Goal: Task Accomplishment & Management: Use online tool/utility

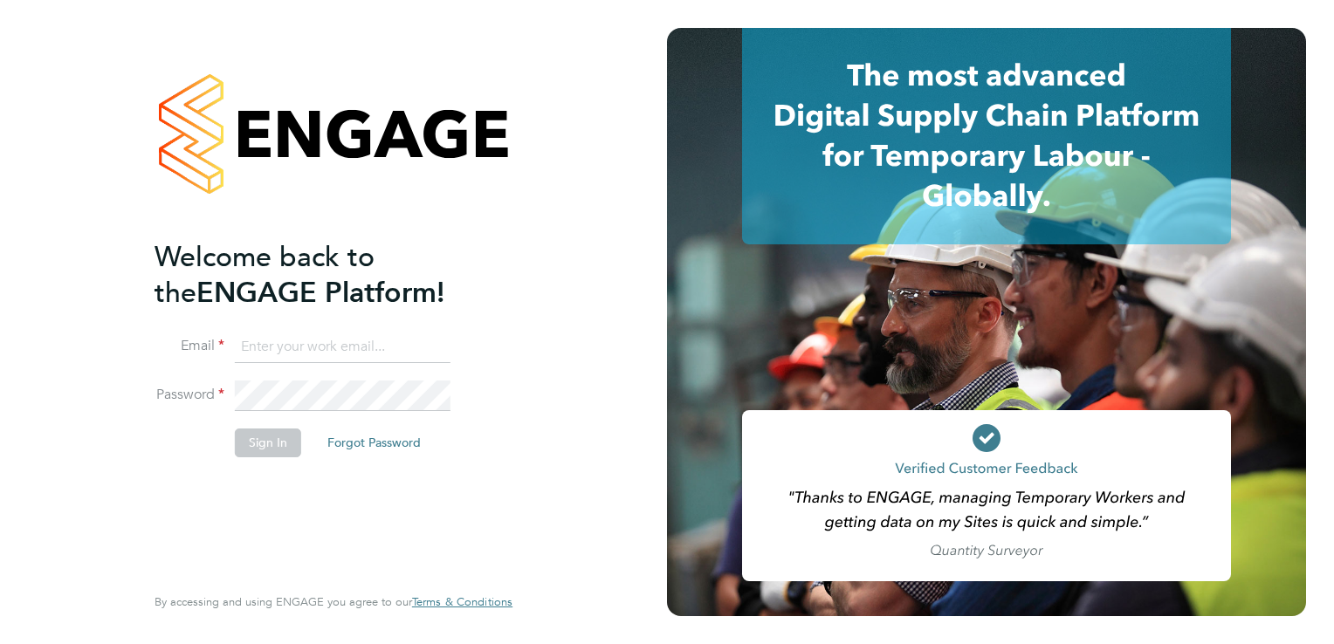
type input "[PERSON_NAME][EMAIL_ADDRESS][PERSON_NAME][DOMAIN_NAME]"
click at [245, 446] on button "Sign In" at bounding box center [268, 443] width 66 height 28
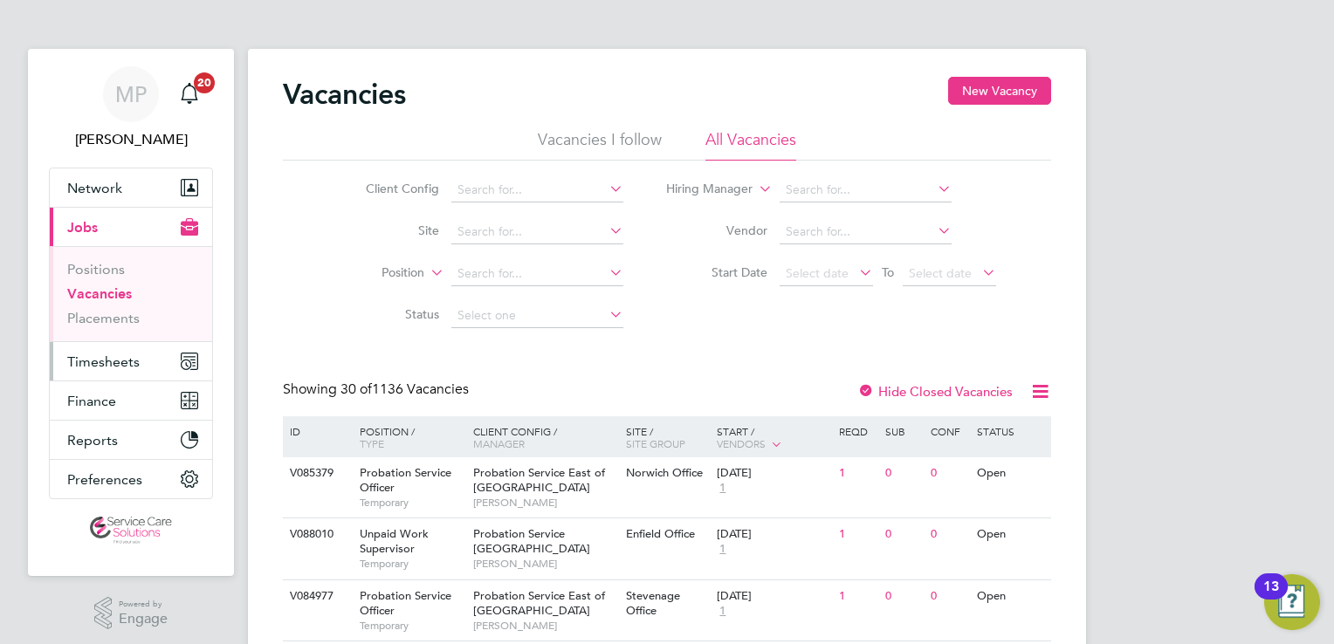
click at [115, 367] on span "Timesheets" at bounding box center [103, 361] width 72 height 17
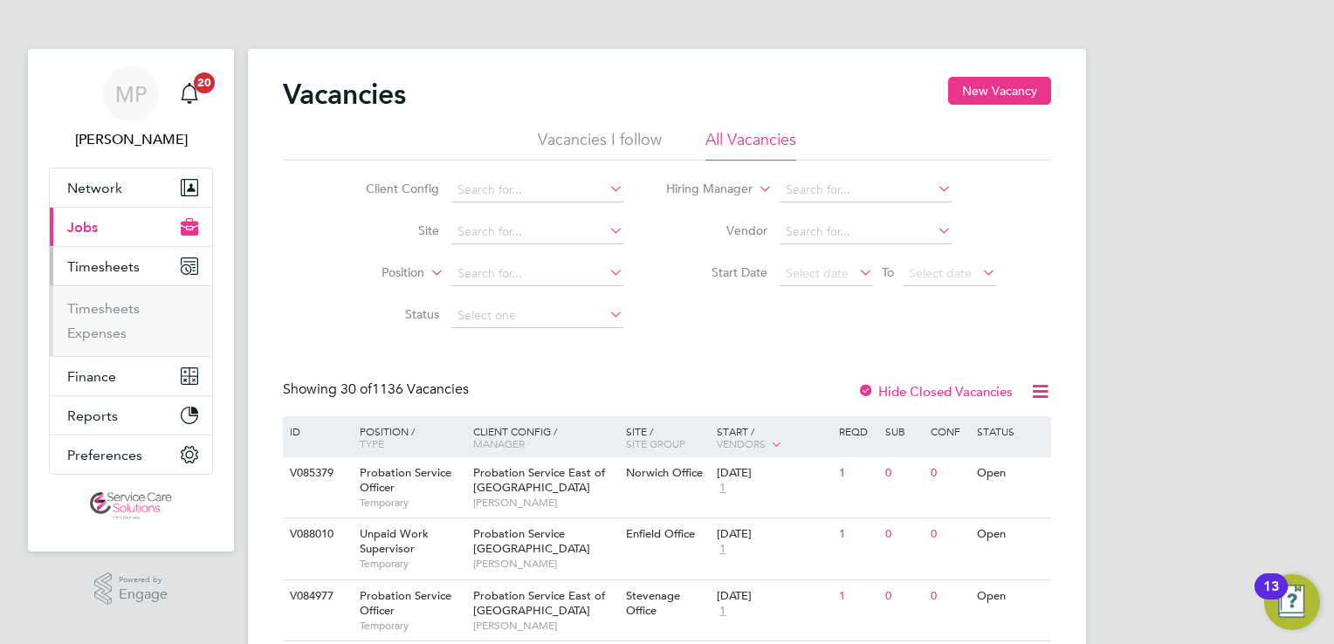
click at [120, 316] on li "Timesheets" at bounding box center [132, 312] width 131 height 24
click at [120, 312] on link "Timesheets" at bounding box center [103, 308] width 72 height 17
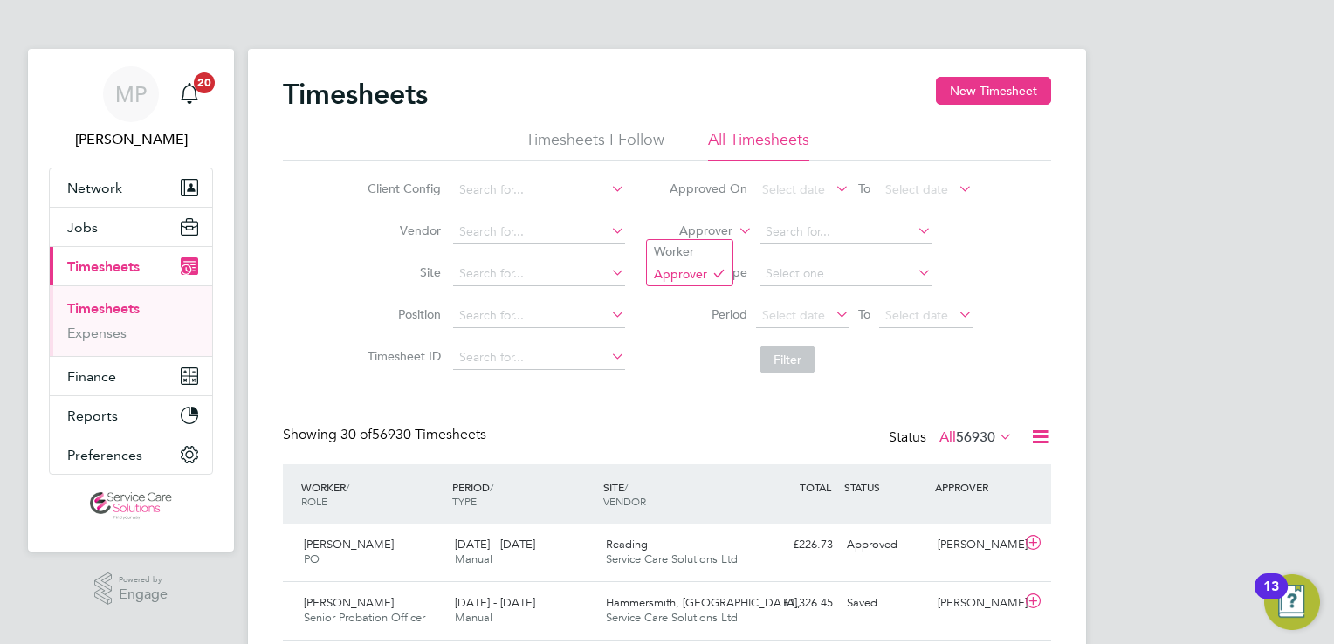
click at [735, 230] on icon at bounding box center [735, 226] width 0 height 16
drag, startPoint x: 696, startPoint y: 252, endPoint x: 732, endPoint y: 246, distance: 37.2
click at [699, 252] on li "Worker" at bounding box center [690, 251] width 86 height 23
click at [772, 231] on input at bounding box center [845, 232] width 172 height 24
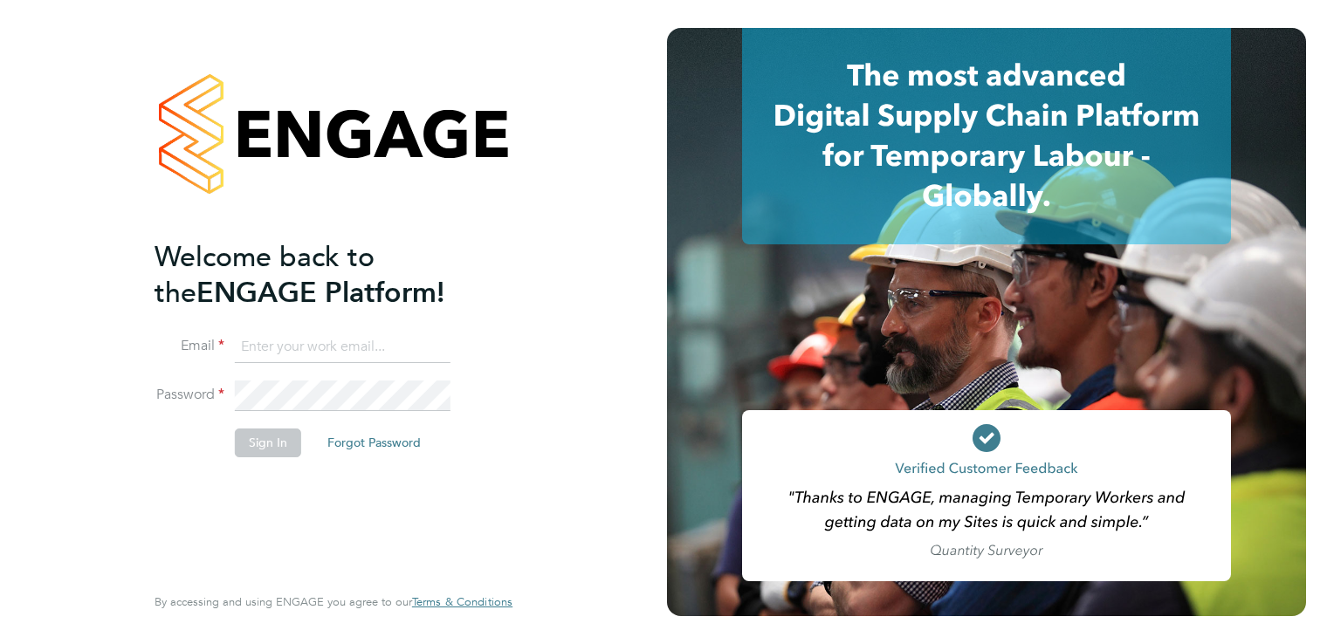
type input "[PERSON_NAME][EMAIL_ADDRESS][PERSON_NAME][DOMAIN_NAME]"
click at [248, 439] on button "Sign In" at bounding box center [268, 443] width 66 height 28
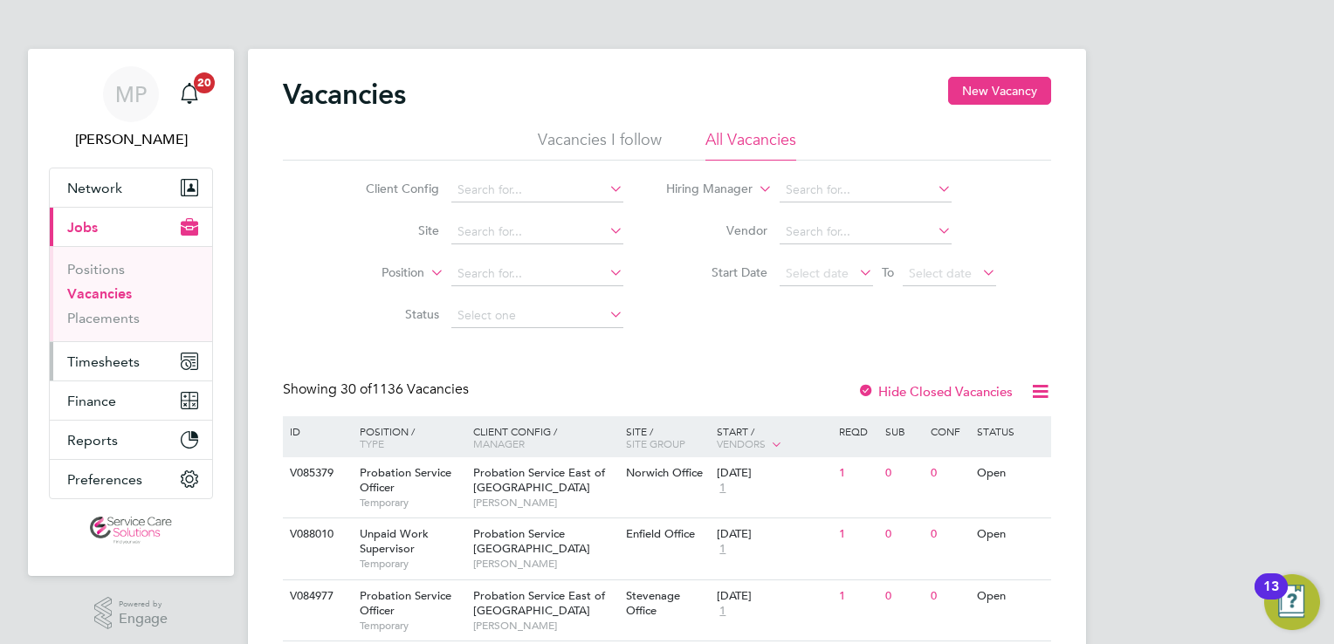
click at [124, 366] on span "Timesheets" at bounding box center [103, 361] width 72 height 17
